Goal: Task Accomplishment & Management: Use online tool/utility

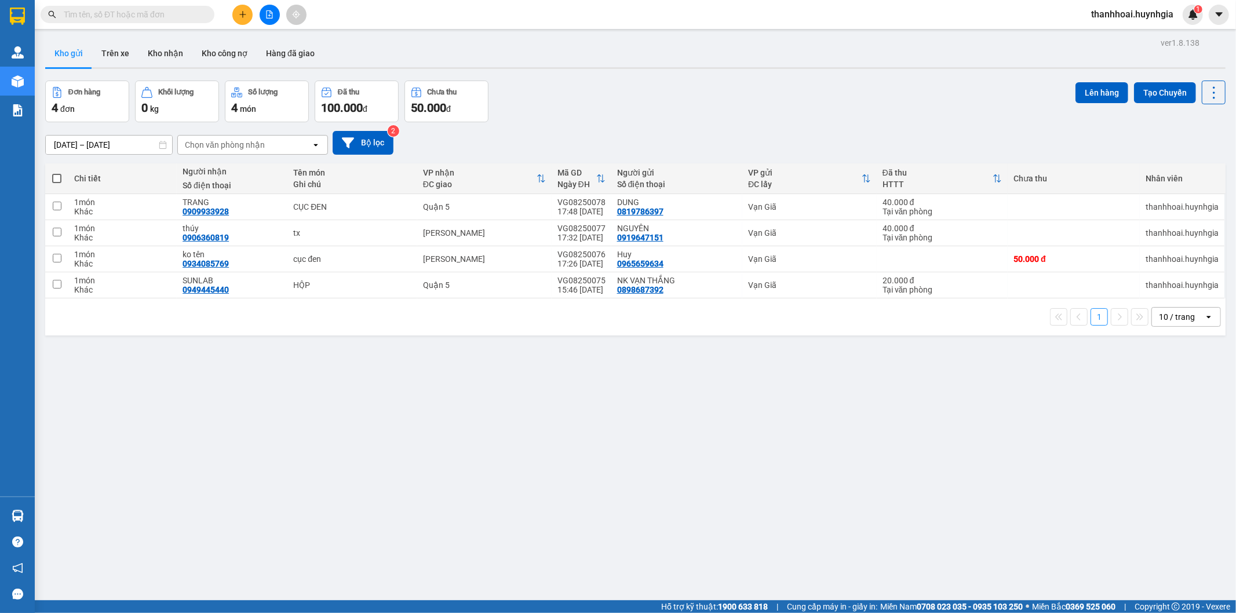
click at [239, 14] on icon "plus" at bounding box center [243, 14] width 8 height 8
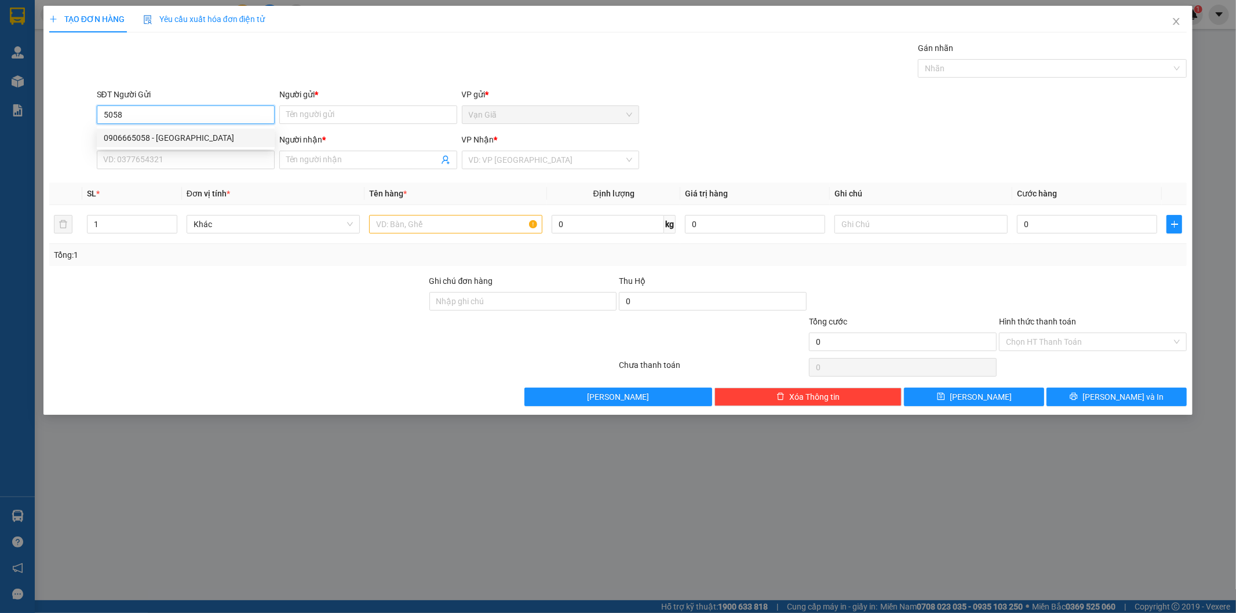
click at [165, 136] on div "0906665058 - [GEOGRAPHIC_DATA]" at bounding box center [186, 138] width 164 height 13
type input "0906665058"
type input "NHẬT LIÊN"
type input "0938685283"
type input "A CHÍ"
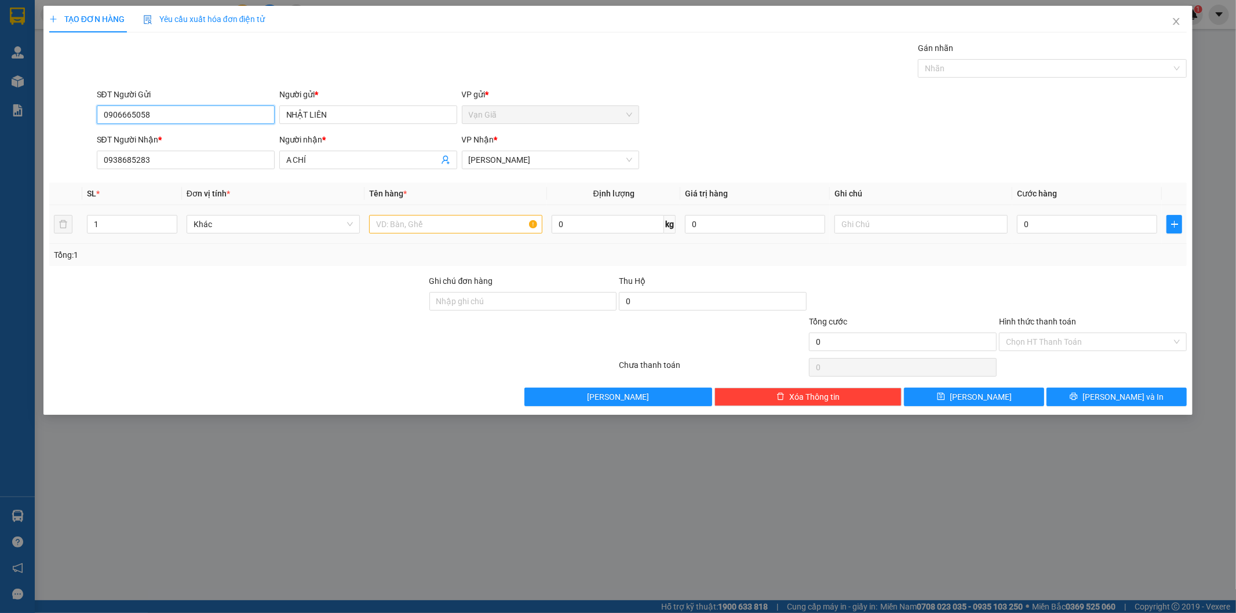
type input "0906665058"
click at [454, 231] on input "text" at bounding box center [455, 224] width 173 height 19
type input "V"
type input "CV"
click at [1114, 221] on input "0" at bounding box center [1087, 224] width 140 height 19
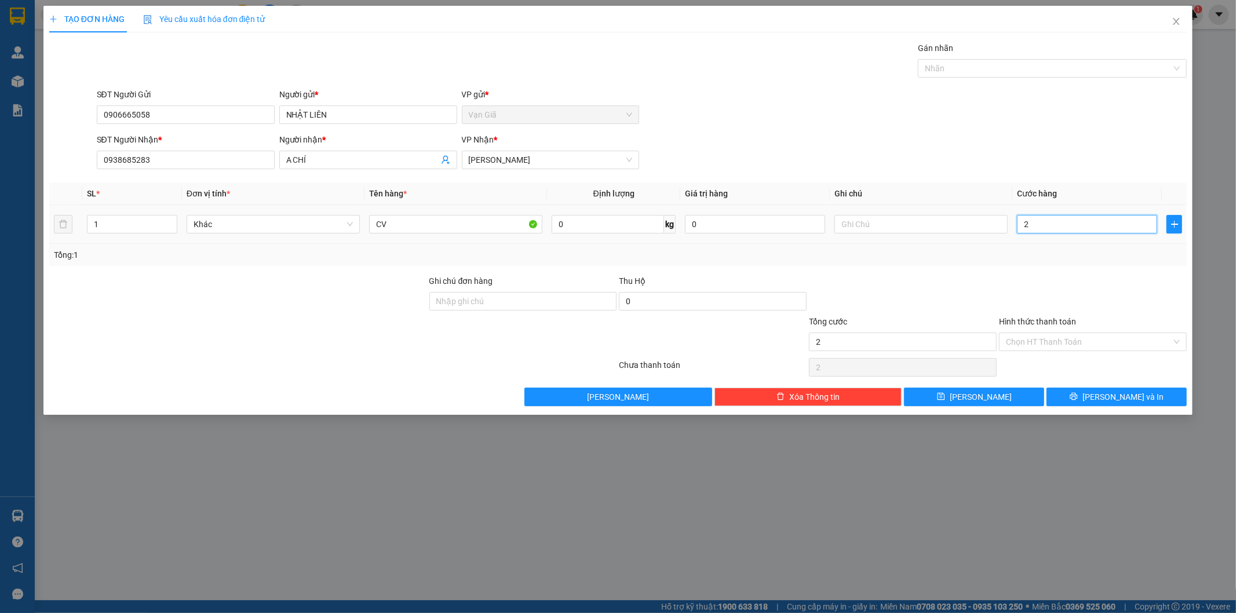
type input "2"
type input "20"
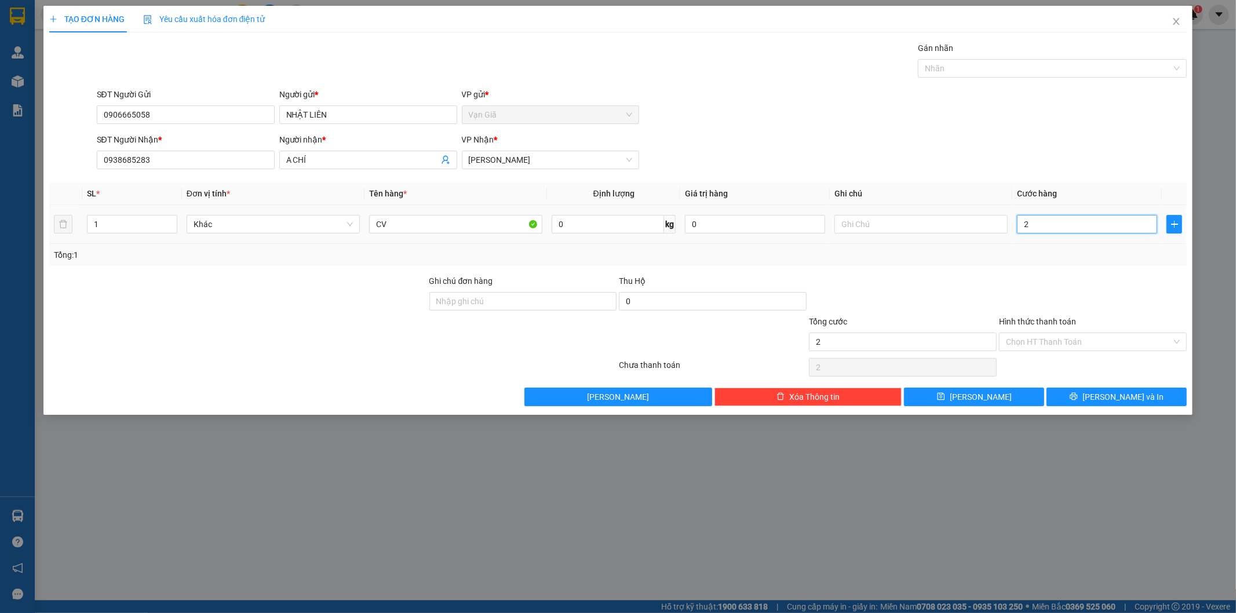
type input "20"
type input "20.000"
click at [1089, 336] on input "Hình thức thanh toán" at bounding box center [1089, 341] width 166 height 17
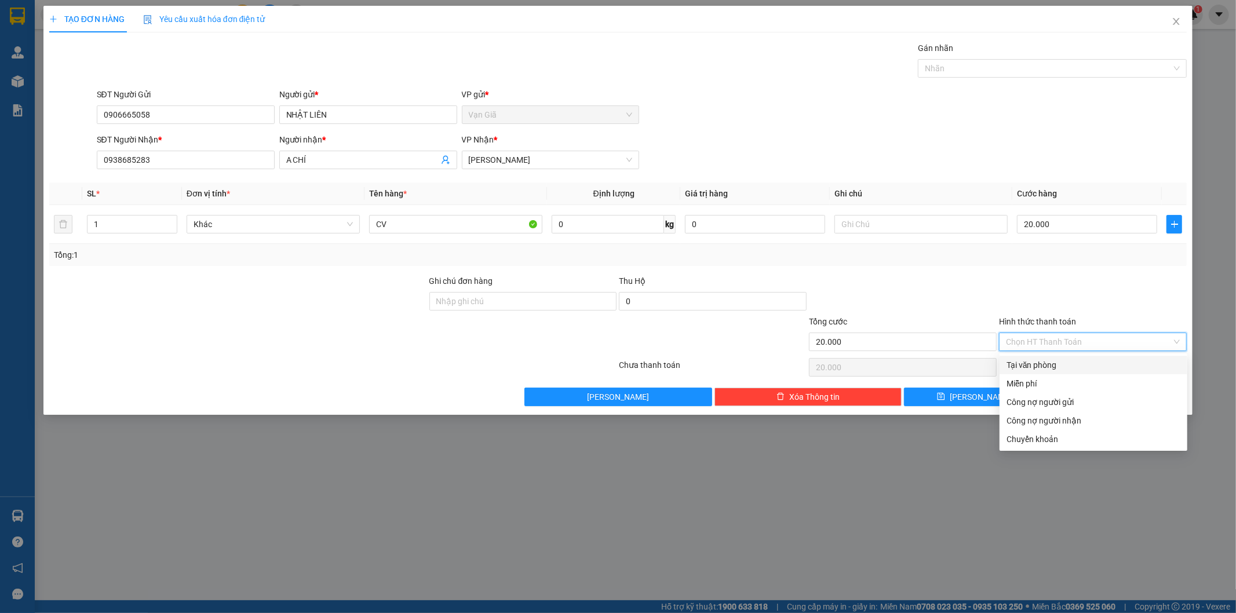
click at [1080, 365] on div "Tại văn phòng" at bounding box center [1094, 365] width 174 height 13
type input "0"
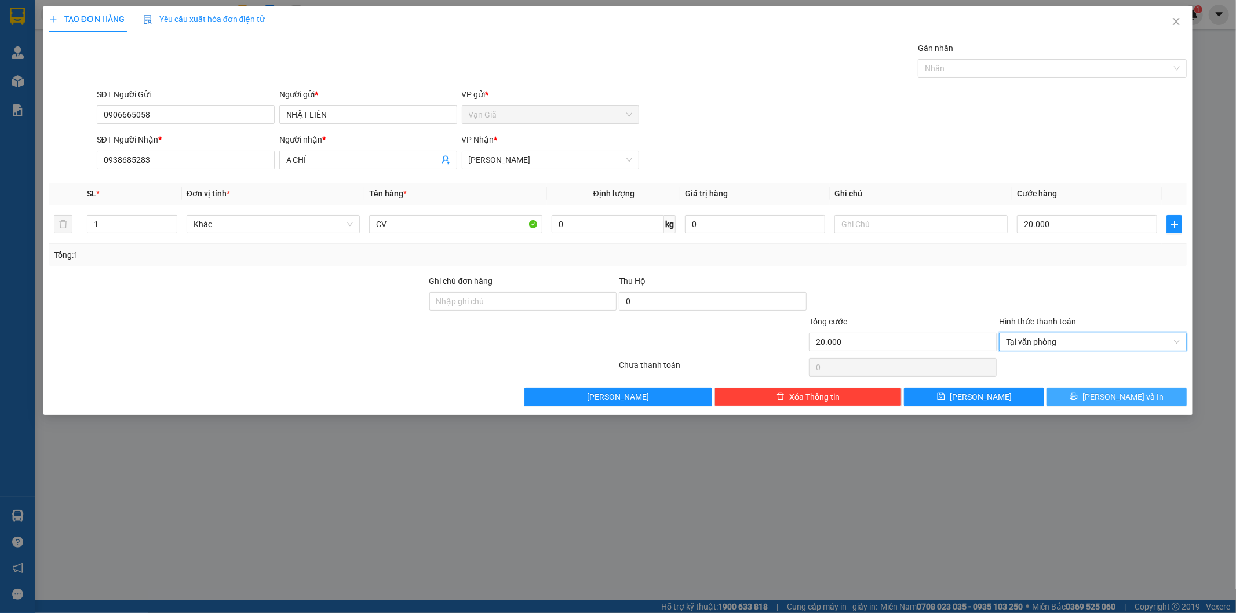
click at [1110, 400] on span "[PERSON_NAME] và In" at bounding box center [1122, 397] width 81 height 13
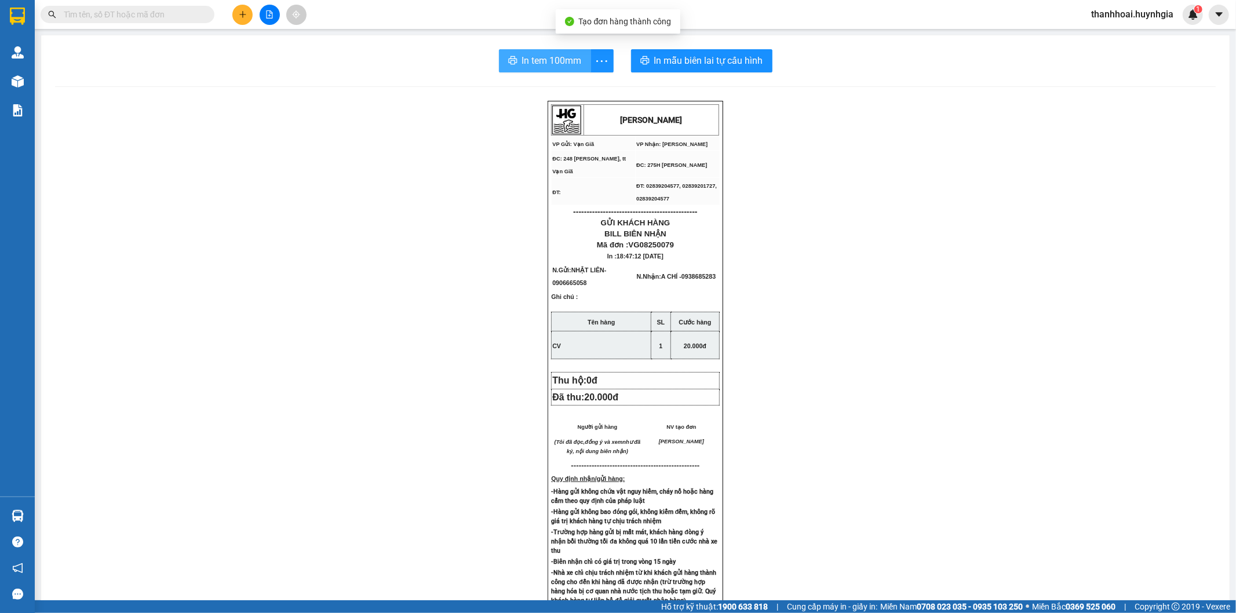
click at [579, 65] on button "In tem 100mm" at bounding box center [545, 60] width 92 height 23
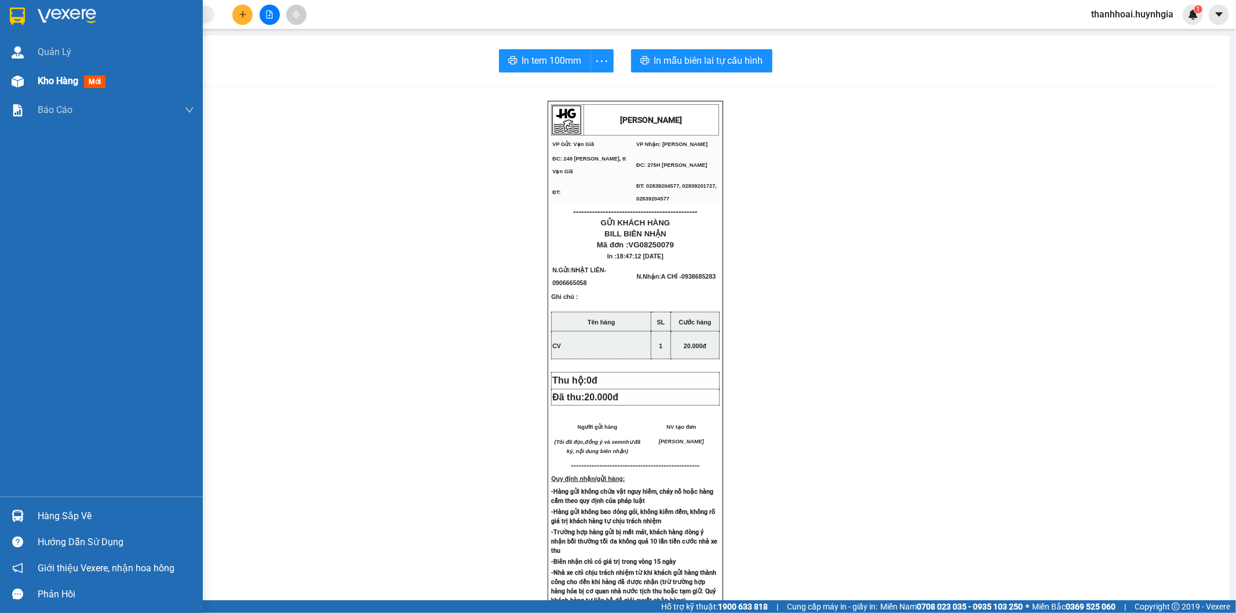
click at [50, 84] on span "Kho hàng" at bounding box center [58, 80] width 41 height 11
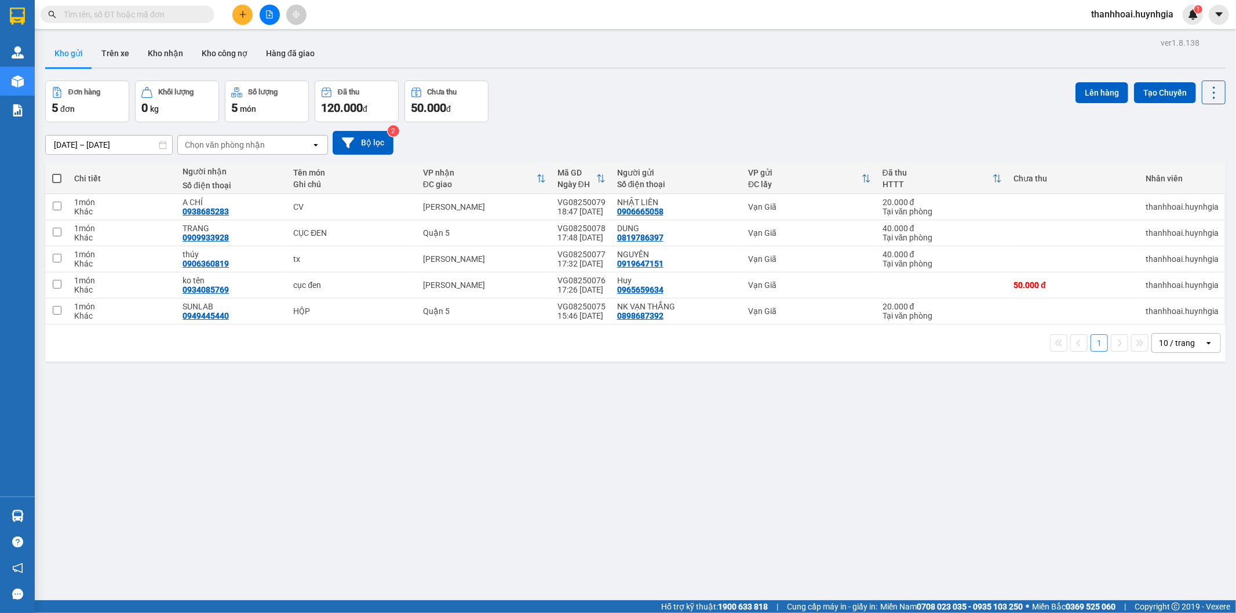
click at [53, 178] on span at bounding box center [56, 178] width 9 height 9
click at [57, 173] on input "checkbox" at bounding box center [57, 173] width 0 height 0
checkbox input "true"
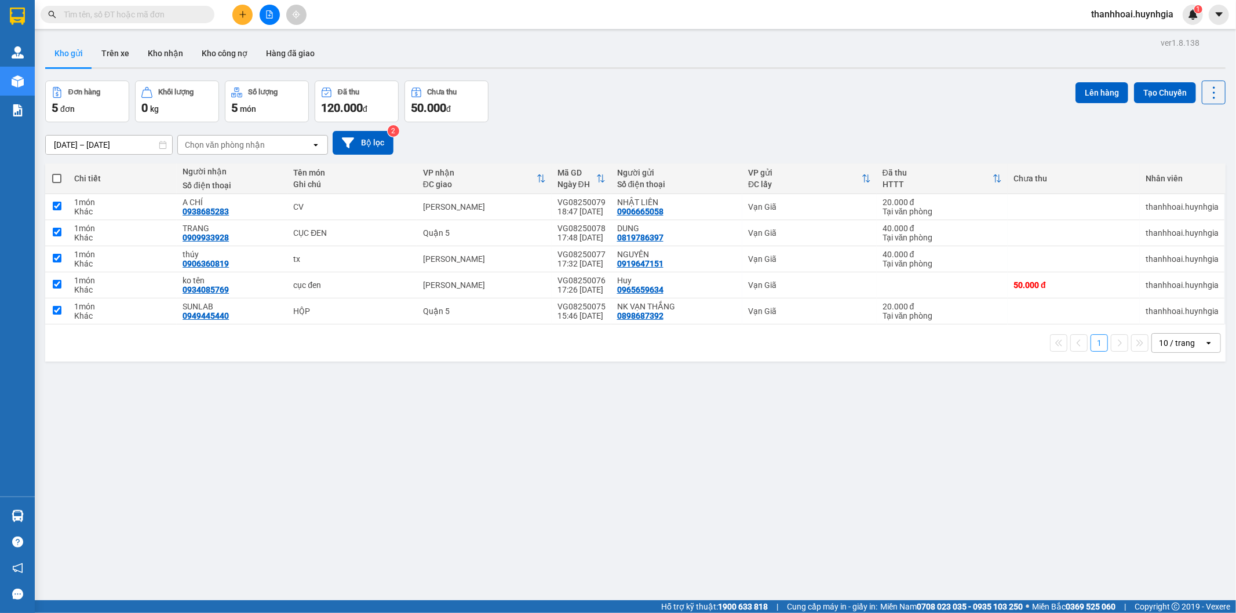
checkbox input "true"
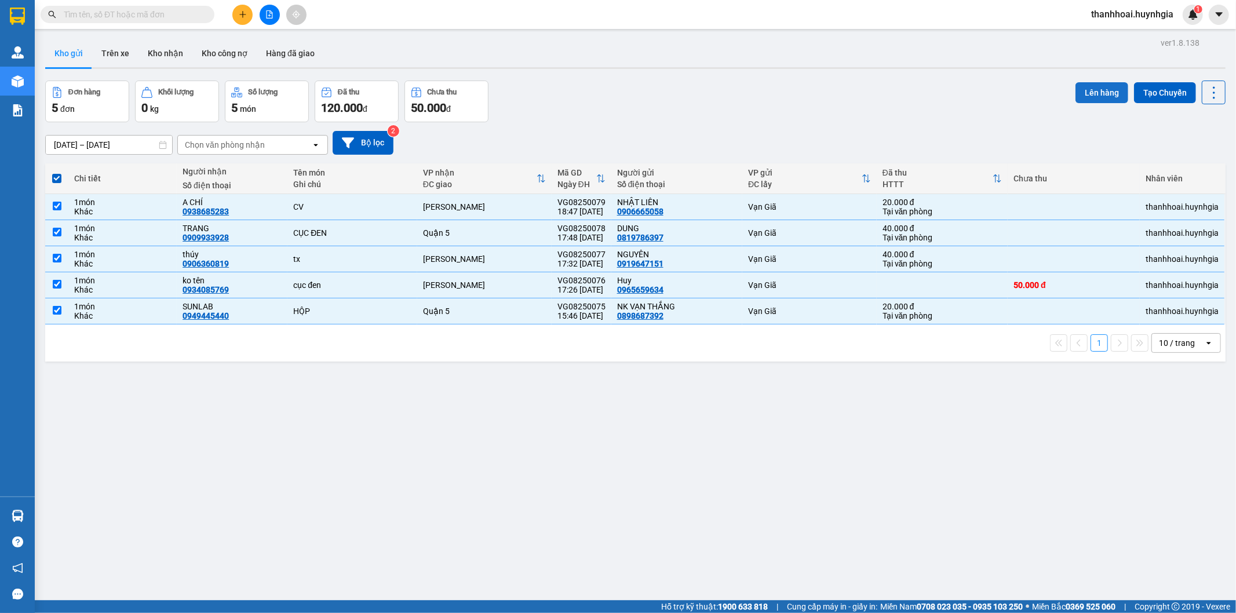
click at [1081, 85] on button "Lên hàng" at bounding box center [1101, 92] width 53 height 21
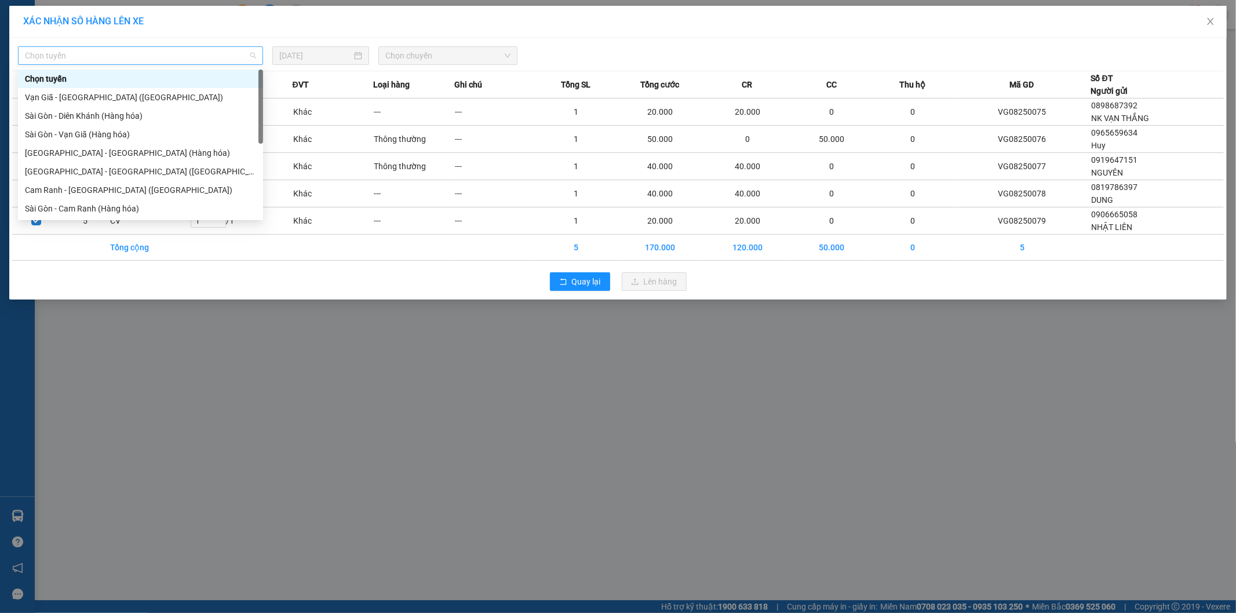
click at [180, 53] on span "Chọn tuyến" at bounding box center [140, 55] width 231 height 17
click at [115, 154] on div "[GEOGRAPHIC_DATA] - [GEOGRAPHIC_DATA] (Hàng hóa)" at bounding box center [140, 153] width 231 height 13
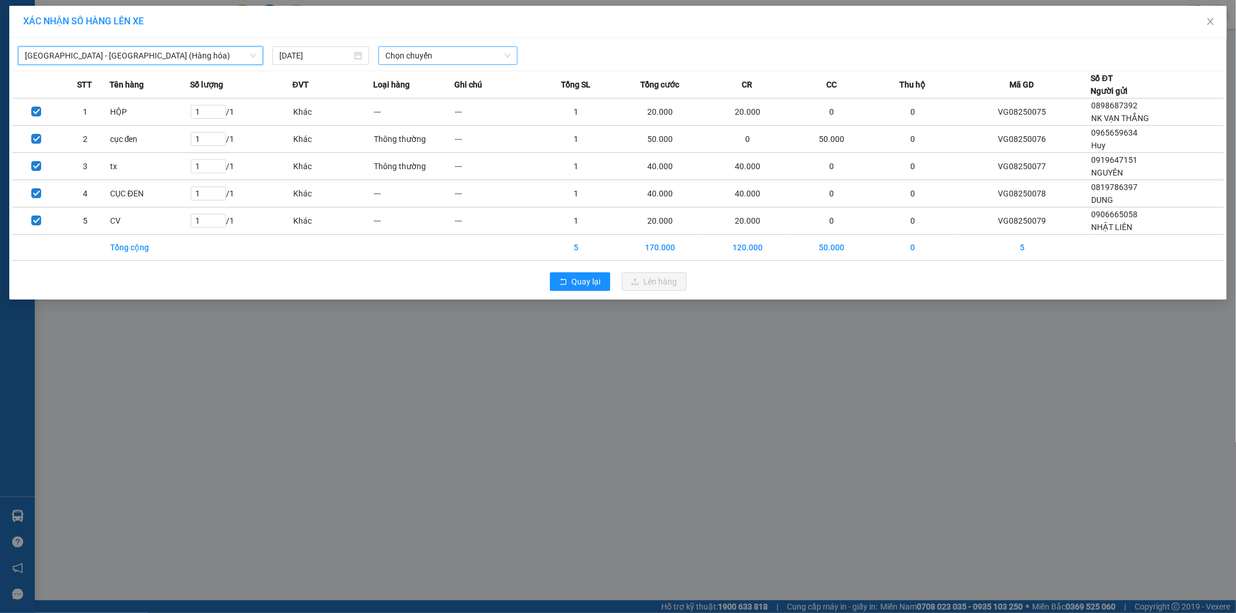
click at [461, 52] on span "Chọn chuyến" at bounding box center [447, 55] width 125 height 17
click at [455, 94] on div "22:00" at bounding box center [430, 97] width 90 height 13
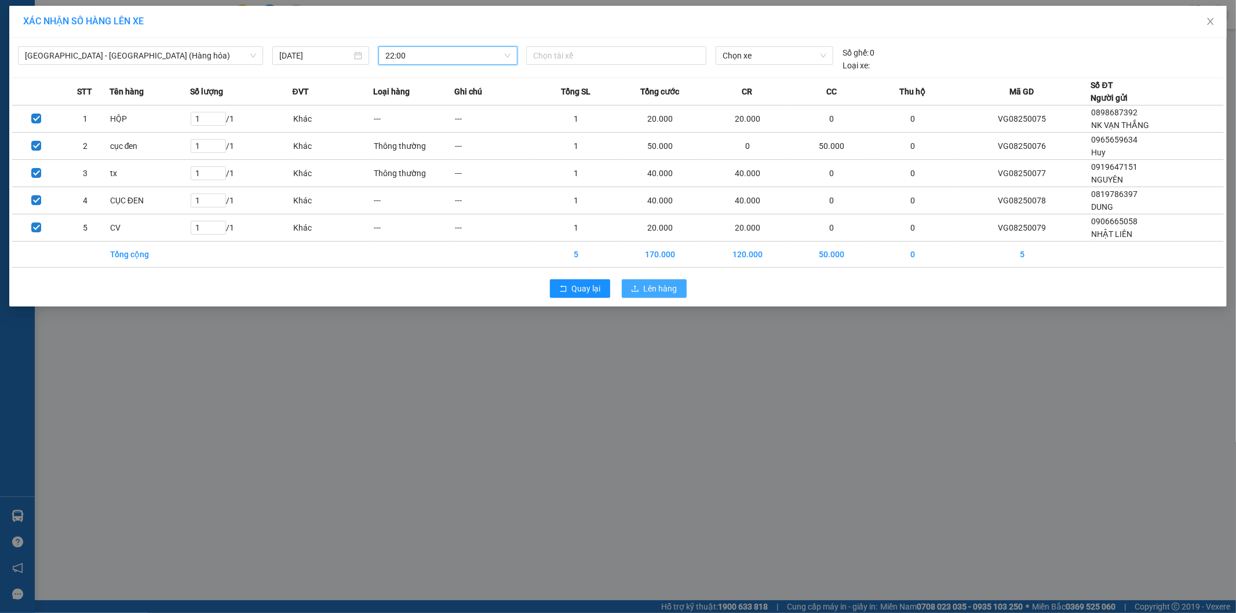
click at [647, 287] on span "Lên hàng" at bounding box center [661, 288] width 34 height 13
